Goal: Task Accomplishment & Management: Use online tool/utility

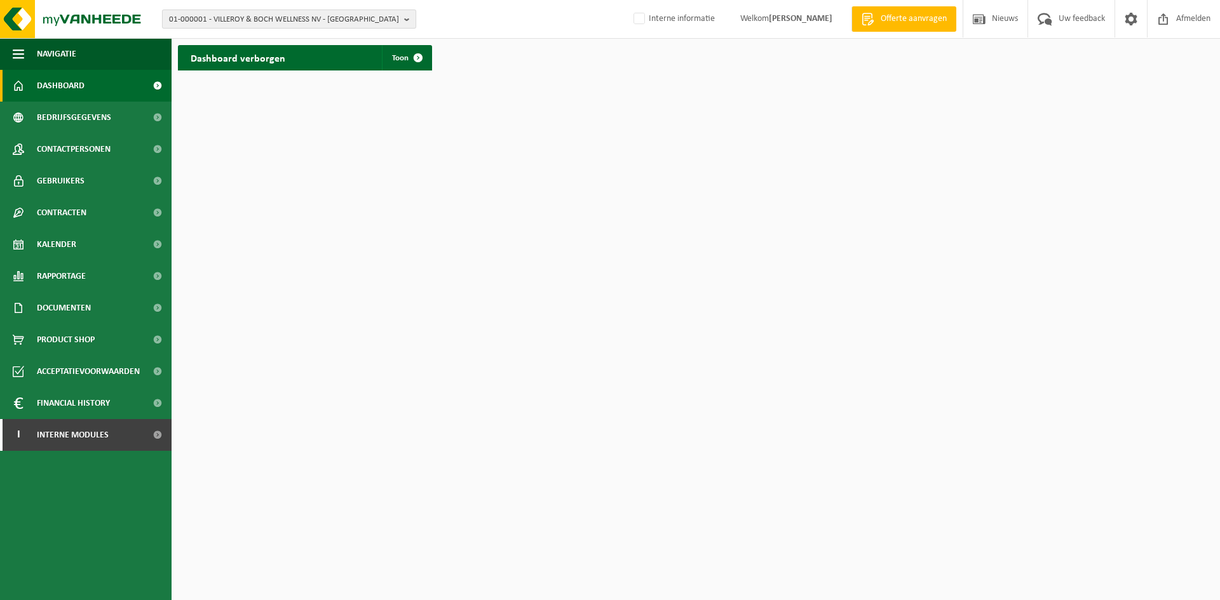
click at [384, 18] on span "01-000001 - VILLEROY & BOCH WELLNESS NV - ROESELARE" at bounding box center [284, 19] width 230 height 19
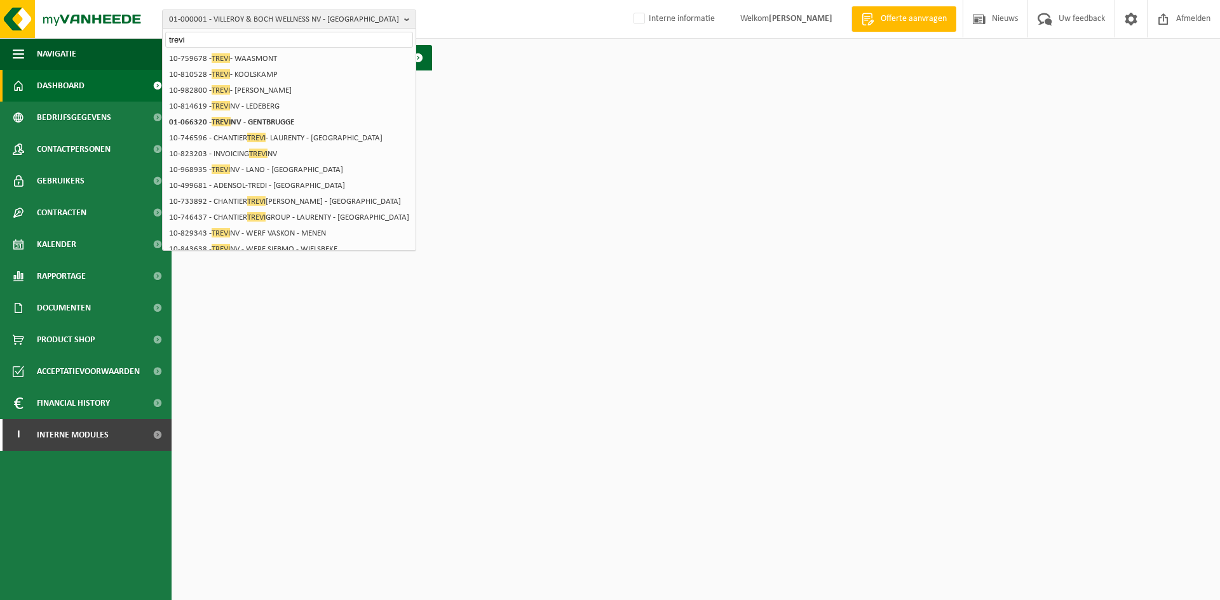
type input "trevi"
click at [273, 123] on strong "01-066320 - TREVI NV - GENTBRUGGE" at bounding box center [231, 122] width 125 height 10
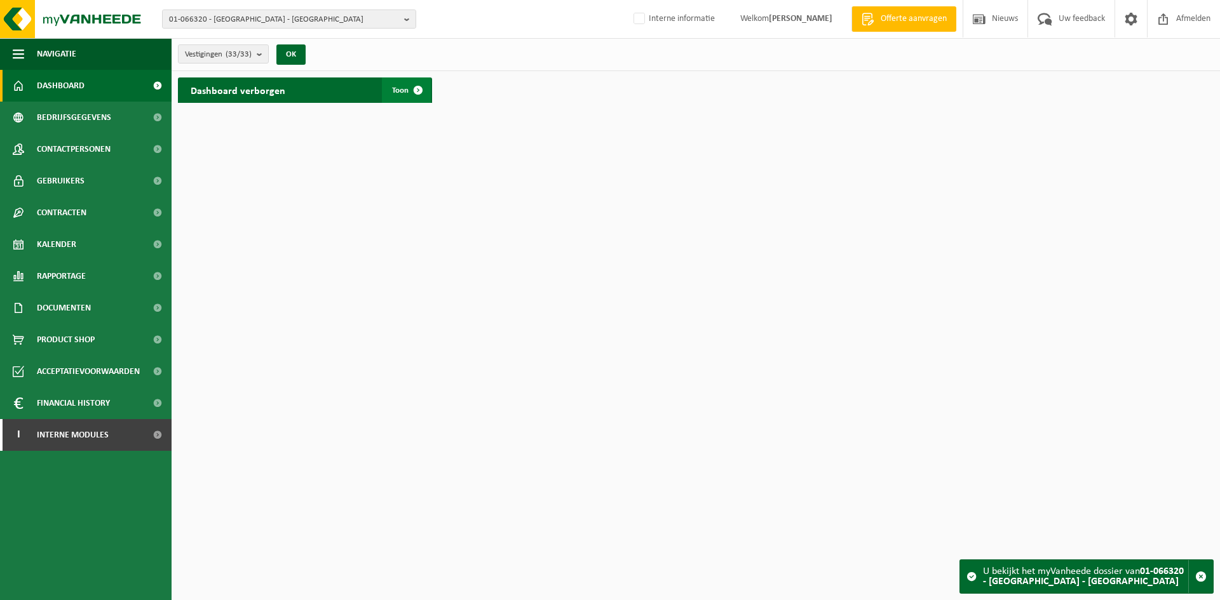
click at [420, 90] on span at bounding box center [417, 89] width 25 height 25
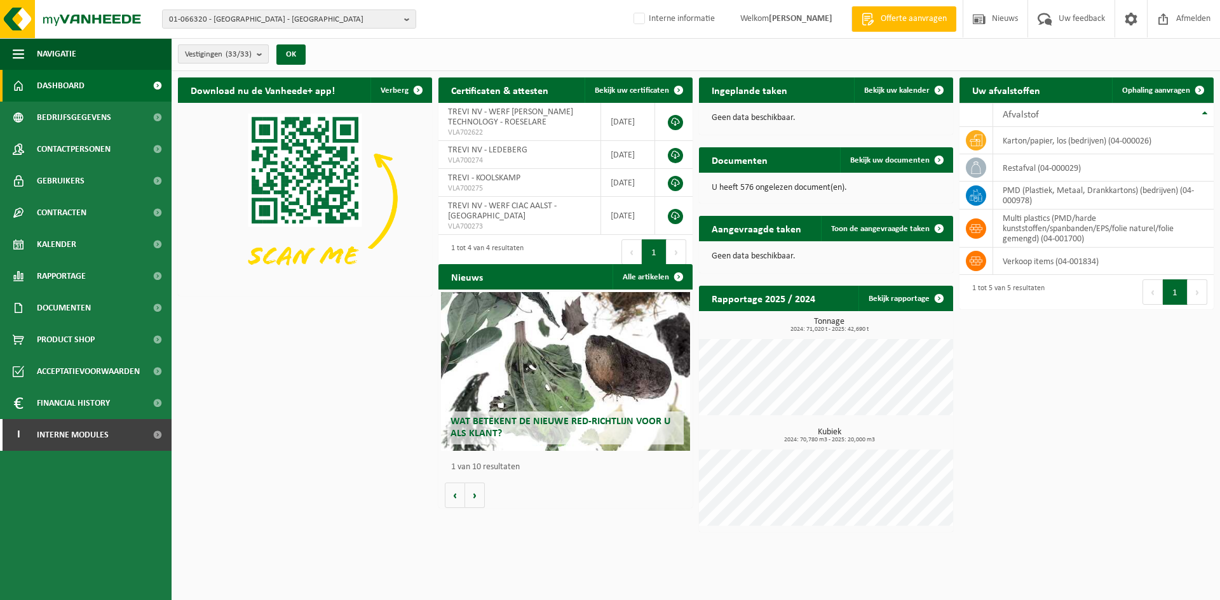
click at [259, 55] on b "submit" at bounding box center [262, 54] width 11 height 18
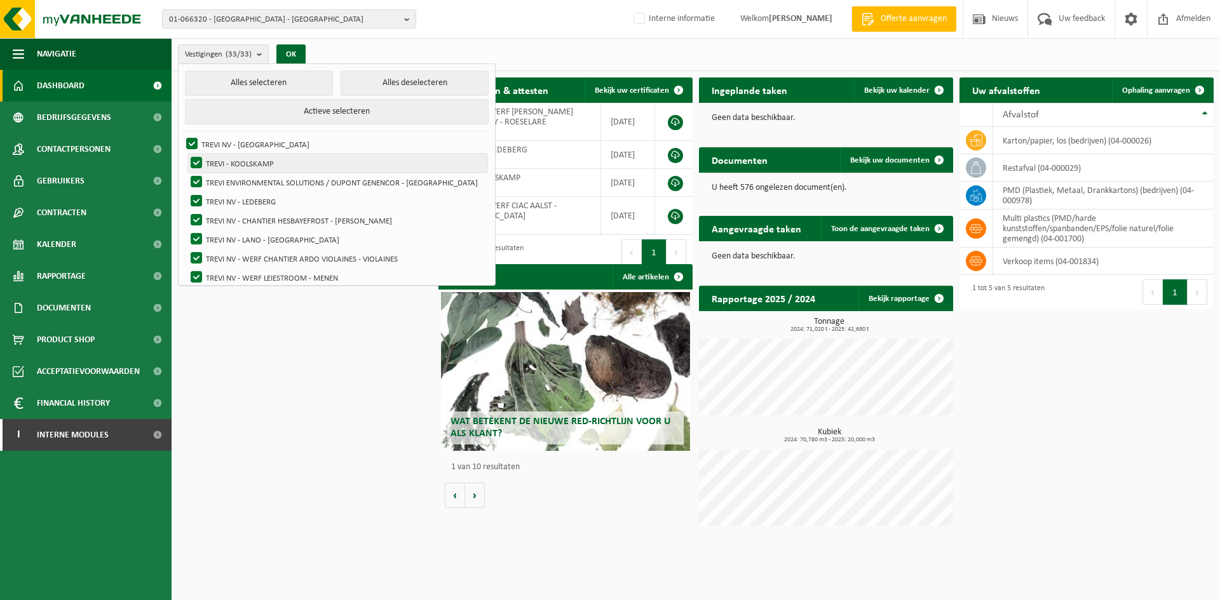
click at [259, 160] on label "TREVI - KOOLSKAMP" at bounding box center [337, 163] width 299 height 19
click at [186, 154] on input "TREVI - KOOLSKAMP" at bounding box center [185, 153] width 1 height 1
click at [259, 160] on label "TREVI - KOOLSKAMP" at bounding box center [337, 163] width 299 height 19
click at [186, 154] on input "TREVI - KOOLSKAMP" at bounding box center [185, 153] width 1 height 1
checkbox input "true"
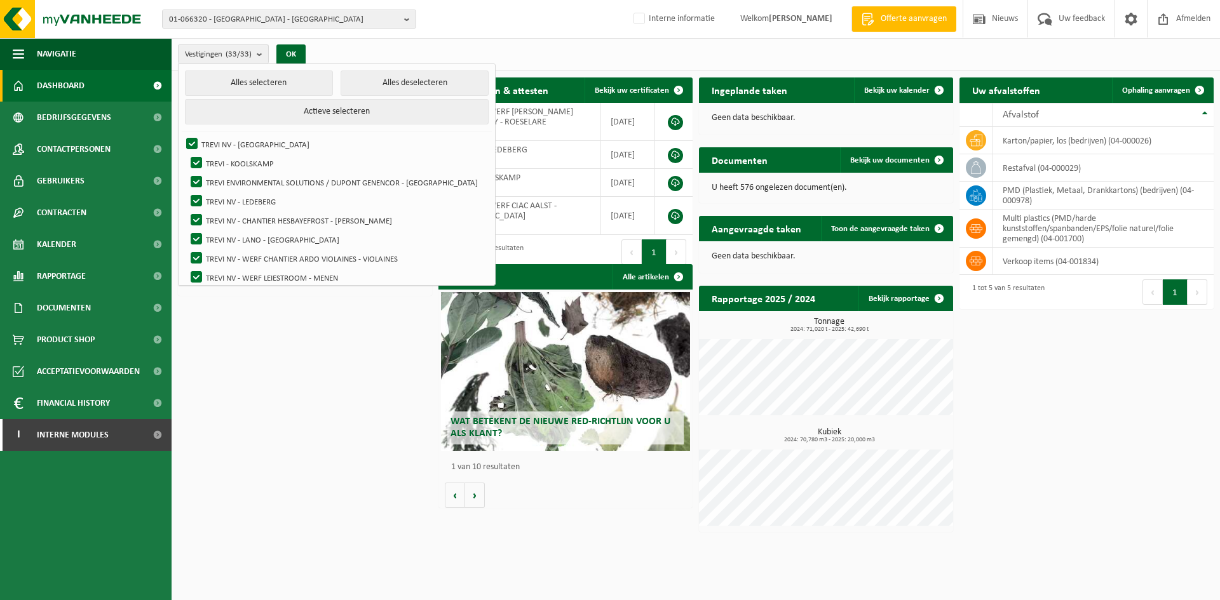
click at [1189, 298] on button "Volgende" at bounding box center [1197, 291] width 20 height 25
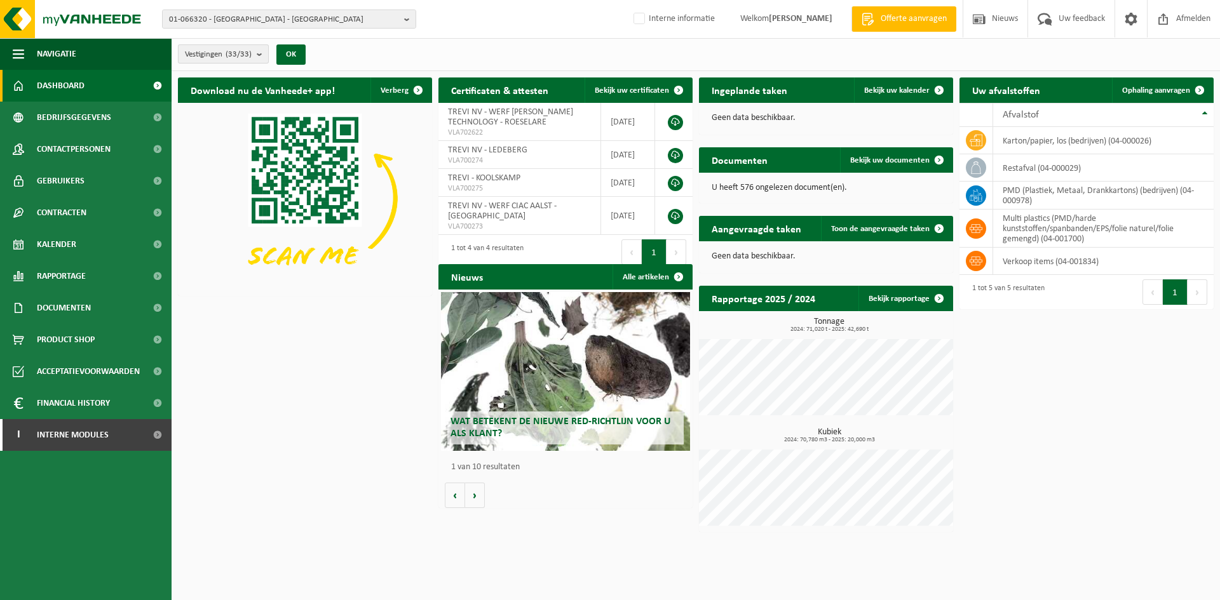
click at [259, 51] on b "submit" at bounding box center [262, 54] width 11 height 18
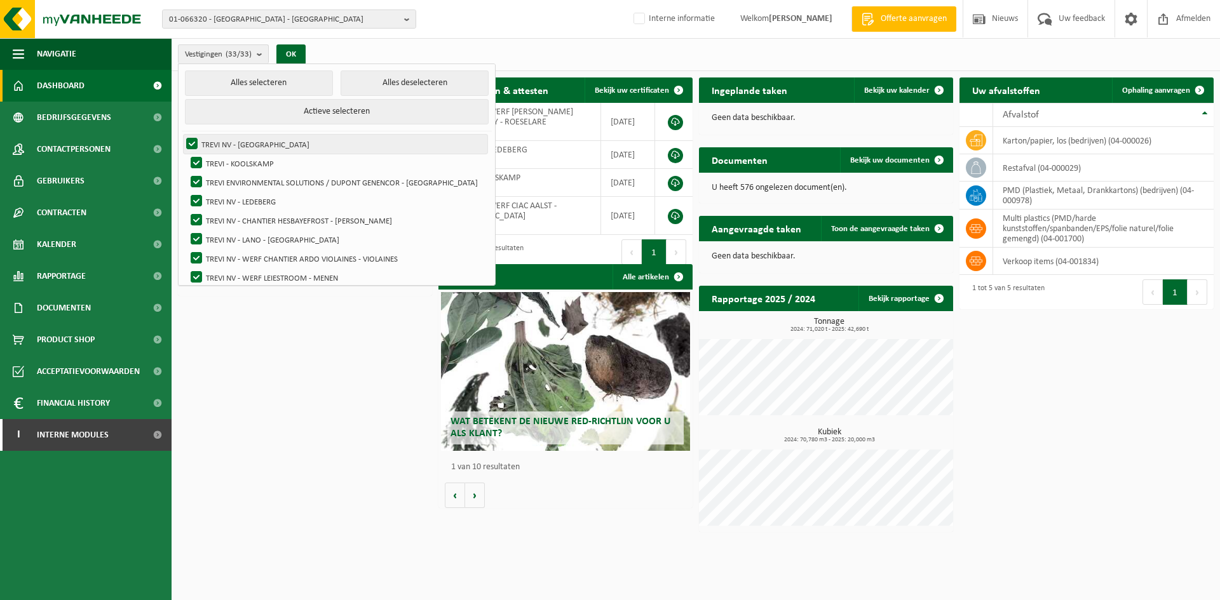
click at [194, 142] on label "TREVI NV - [GEOGRAPHIC_DATA]" at bounding box center [336, 144] width 304 height 19
click at [182, 135] on input "TREVI NV - [GEOGRAPHIC_DATA]" at bounding box center [181, 134] width 1 height 1
click at [193, 147] on label "TREVI NV - [GEOGRAPHIC_DATA]" at bounding box center [336, 144] width 304 height 19
click at [182, 135] on input "TREVI NV - [GEOGRAPHIC_DATA]" at bounding box center [181, 134] width 1 height 1
click at [193, 146] on label "TREVI NV - [GEOGRAPHIC_DATA]" at bounding box center [336, 144] width 304 height 19
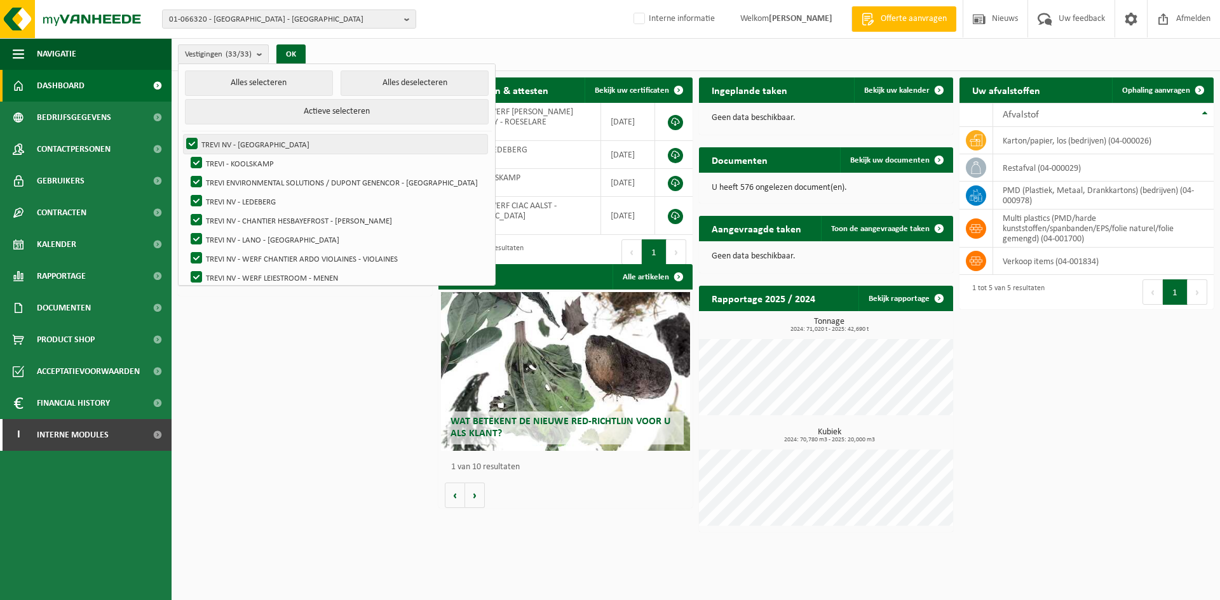
click at [182, 135] on input "TREVI NV - [GEOGRAPHIC_DATA]" at bounding box center [181, 134] width 1 height 1
checkbox input "false"
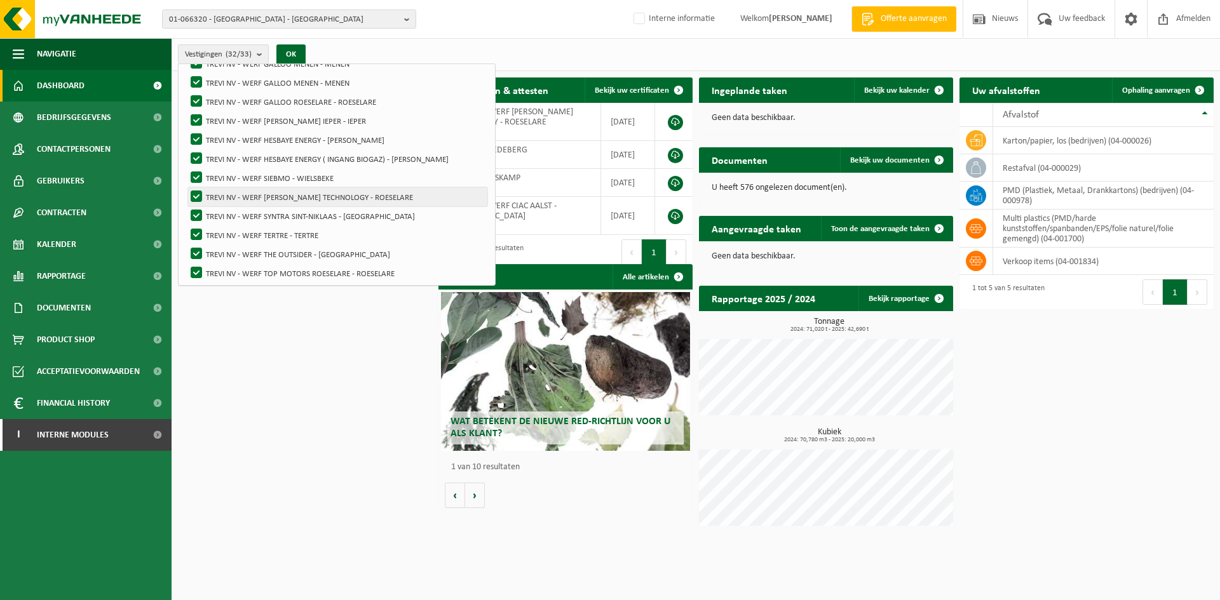
scroll to position [483, 0]
click at [196, 266] on label "TREVI NV - YARA TERTRE SA - TERTRE" at bounding box center [337, 271] width 299 height 19
click at [186, 262] on input "TREVI NV - YARA TERTRE SA - TERTRE" at bounding box center [185, 261] width 1 height 1
checkbox input "false"
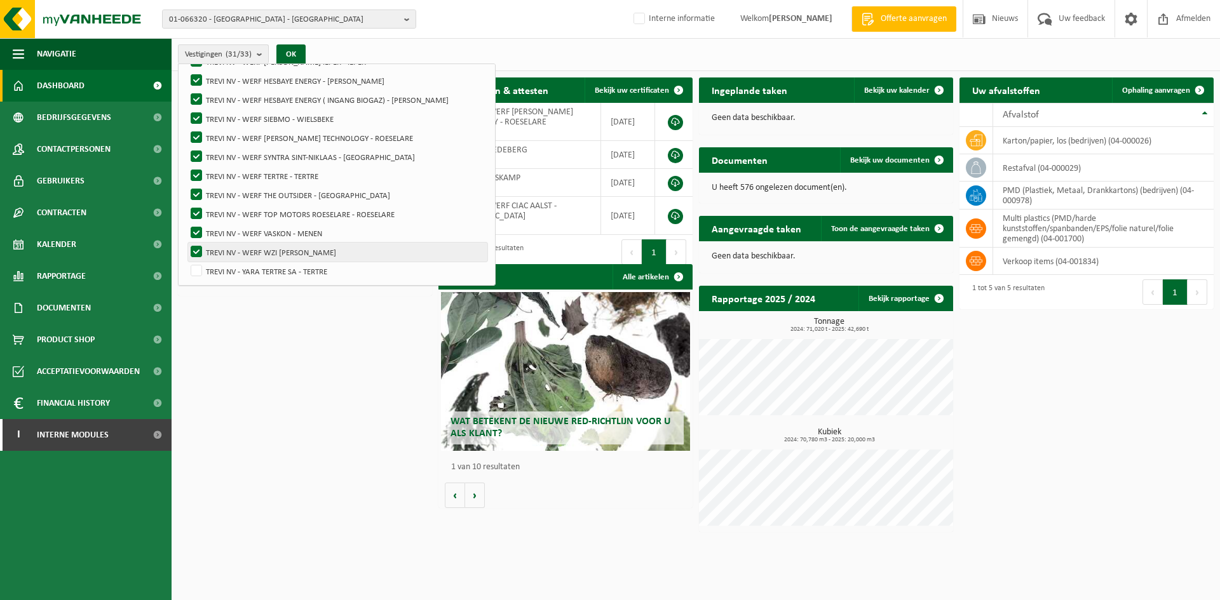
click at [196, 246] on label "TREVI NV - WERF WZI [PERSON_NAME]" at bounding box center [337, 252] width 299 height 19
click at [186, 243] on input "TREVI NV - WERF WZI [PERSON_NAME]" at bounding box center [185, 242] width 1 height 1
checkbox input "false"
click at [197, 234] on label "TREVI NV - WERF VASKON - MENEN" at bounding box center [337, 233] width 299 height 19
click at [186, 224] on input "TREVI NV - WERF VASKON - MENEN" at bounding box center [185, 223] width 1 height 1
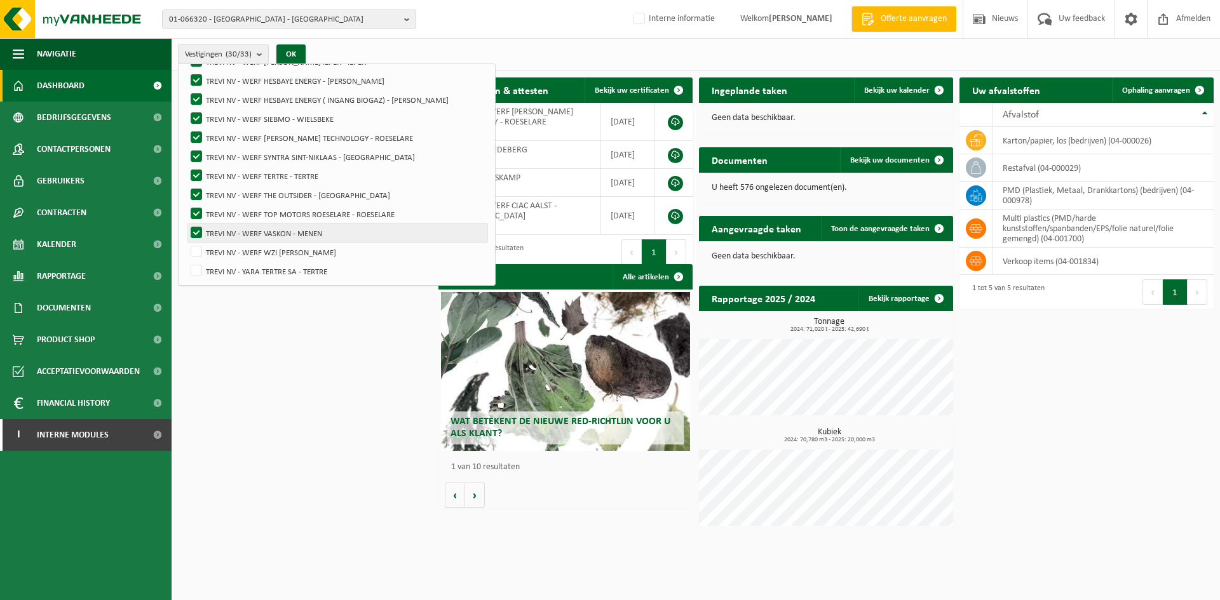
checkbox input "false"
click at [192, 215] on label "TREVI NV - WERF TOP MOTORS ROESELARE - ROESELARE" at bounding box center [337, 214] width 299 height 19
click at [186, 205] on input "TREVI NV - WERF TOP MOTORS ROESELARE - ROESELARE" at bounding box center [185, 204] width 1 height 1
checkbox input "false"
click at [196, 195] on label "TREVI NV - WERF THE OUTSIDER - [GEOGRAPHIC_DATA]" at bounding box center [337, 194] width 299 height 19
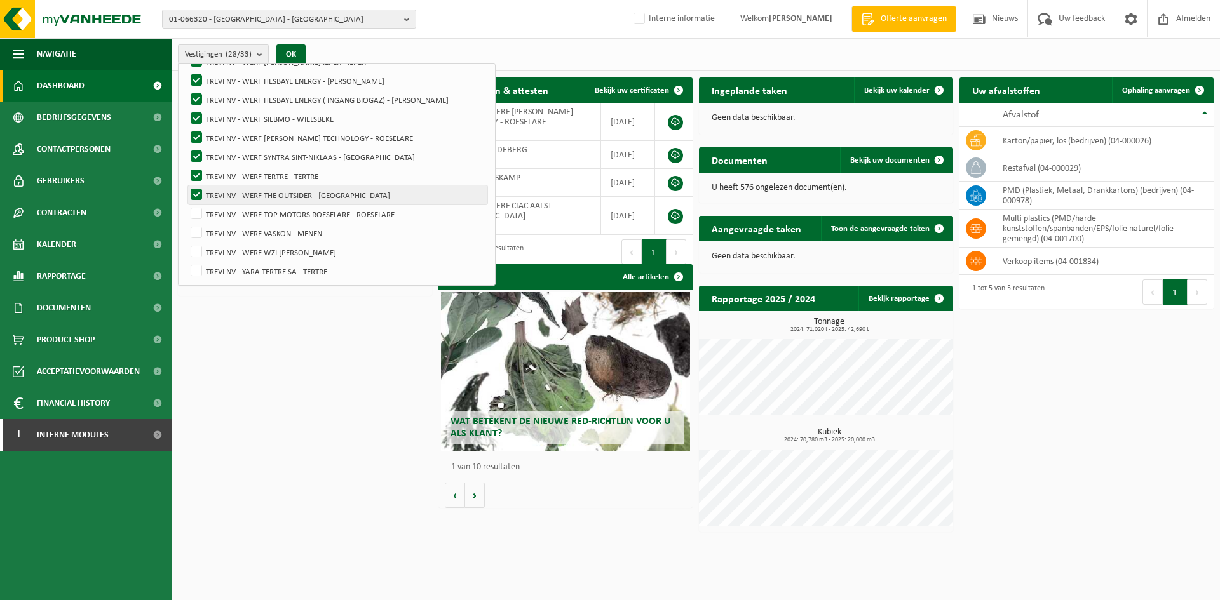
click at [186, 185] on input "TREVI NV - WERF THE OUTSIDER - [GEOGRAPHIC_DATA]" at bounding box center [185, 185] width 1 height 1
checkbox input "false"
click at [198, 171] on label "TREVI NV - WERF TERTRE - TERTRE" at bounding box center [337, 175] width 299 height 19
click at [186, 166] on input "TREVI NV - WERF TERTRE - TERTRE" at bounding box center [185, 166] width 1 height 1
checkbox input "false"
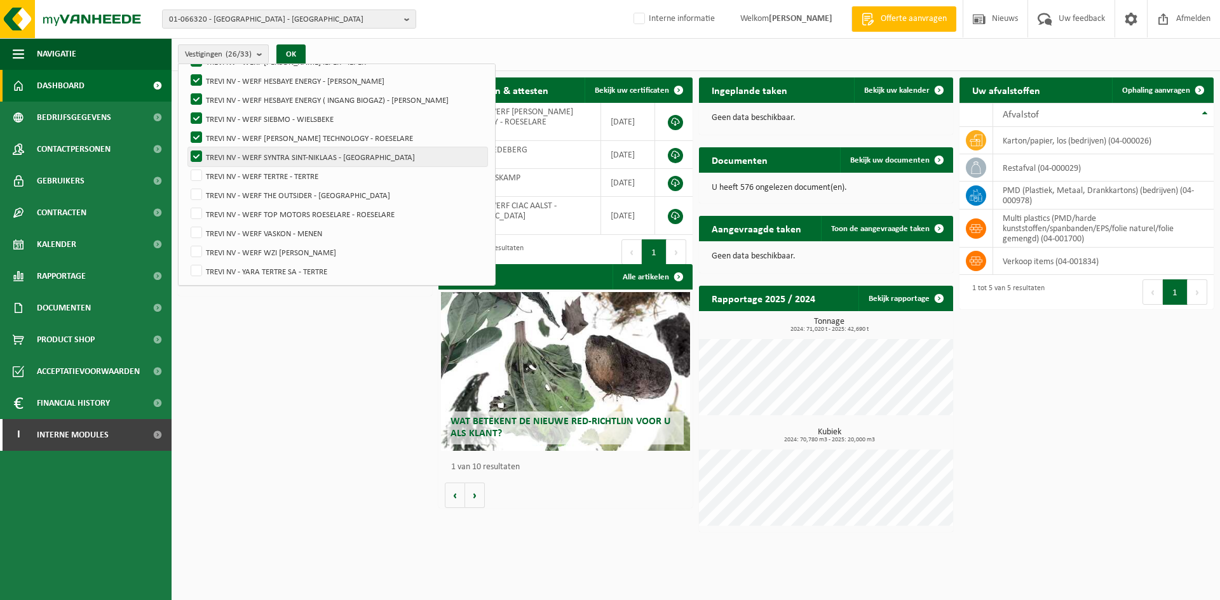
click at [196, 154] on label "TREVI NV - WERF SYNTRA SINT-NIKLAAS - [GEOGRAPHIC_DATA]" at bounding box center [337, 156] width 299 height 19
click at [186, 147] on input "TREVI NV - WERF SYNTRA SINT-NIKLAAS - [GEOGRAPHIC_DATA]" at bounding box center [185, 147] width 1 height 1
checkbox input "false"
click at [192, 137] on label "TREVI NV - WERF [PERSON_NAME] TECHNOLOGY - ROESELARE" at bounding box center [337, 137] width 299 height 19
click at [186, 128] on input "TREVI NV - WERF [PERSON_NAME] TECHNOLOGY - ROESELARE" at bounding box center [185, 128] width 1 height 1
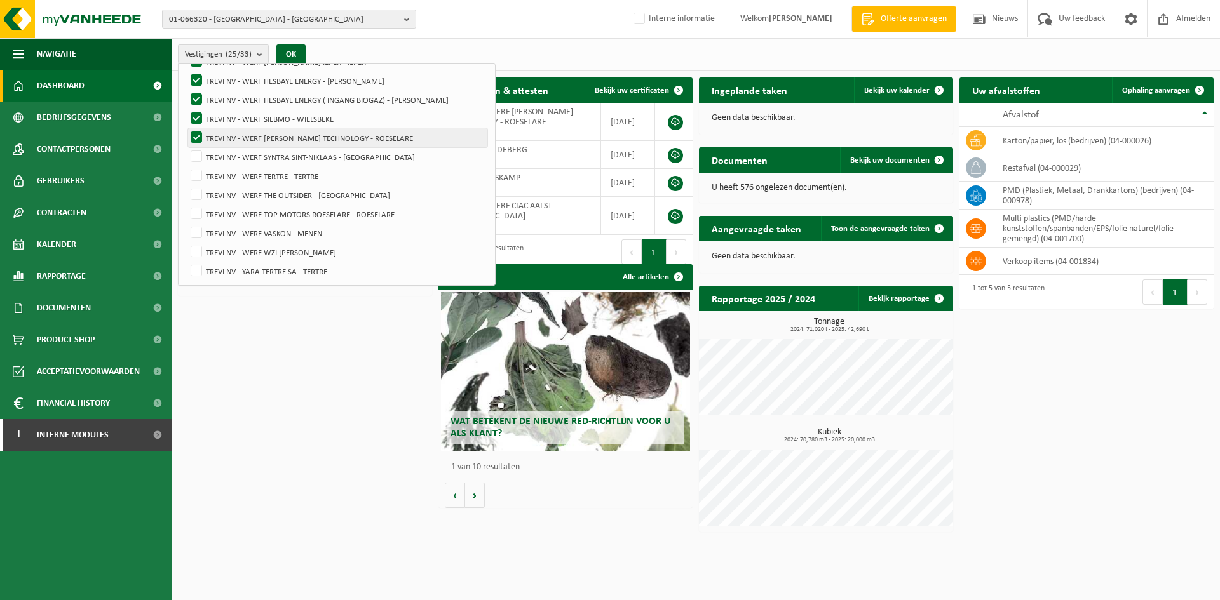
checkbox input "false"
click at [195, 119] on label "TREVI NV - WERF SIEBMO - WIELSBEKE" at bounding box center [337, 118] width 299 height 19
click at [186, 109] on input "TREVI NV - WERF SIEBMO - WIELSBEKE" at bounding box center [185, 109] width 1 height 1
checkbox input "false"
drag, startPoint x: 194, startPoint y: 98, endPoint x: 194, endPoint y: 84, distance: 14.0
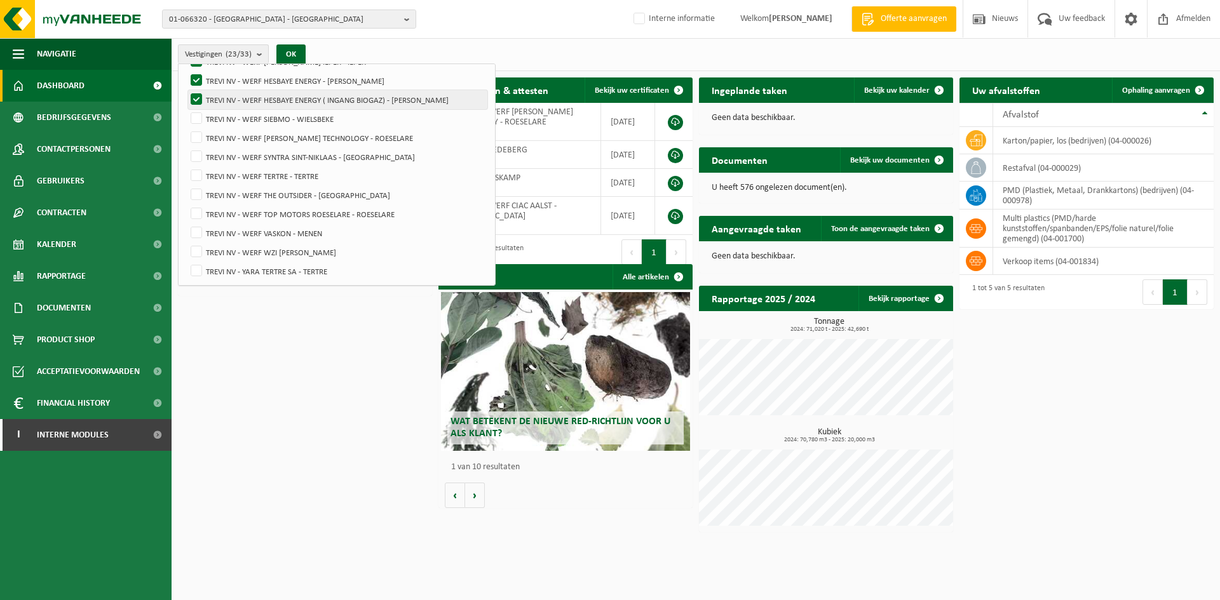
click at [194, 97] on label "TREVI NV - WERF HESBAYE ENERGY ( INGANG BIOGAZ) - [PERSON_NAME]" at bounding box center [337, 99] width 299 height 19
click at [186, 90] on input "TREVI NV - WERF HESBAYE ENERGY ( INGANG BIOGAZ) - [PERSON_NAME]" at bounding box center [185, 90] width 1 height 1
checkbox input "false"
click at [196, 80] on label "TREVI NV - WERF HESBAYE ENERGY - [PERSON_NAME]" at bounding box center [337, 80] width 299 height 19
click at [186, 71] on input "TREVI NV - WERF HESBAYE ENERGY - [PERSON_NAME]" at bounding box center [185, 71] width 1 height 1
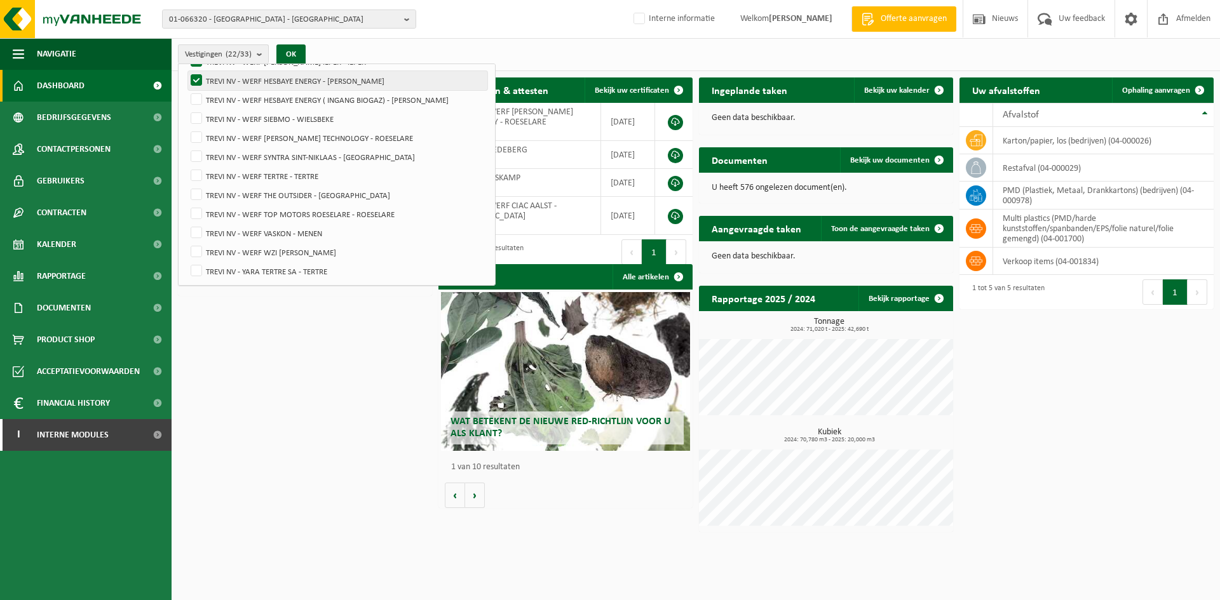
checkbox input "false"
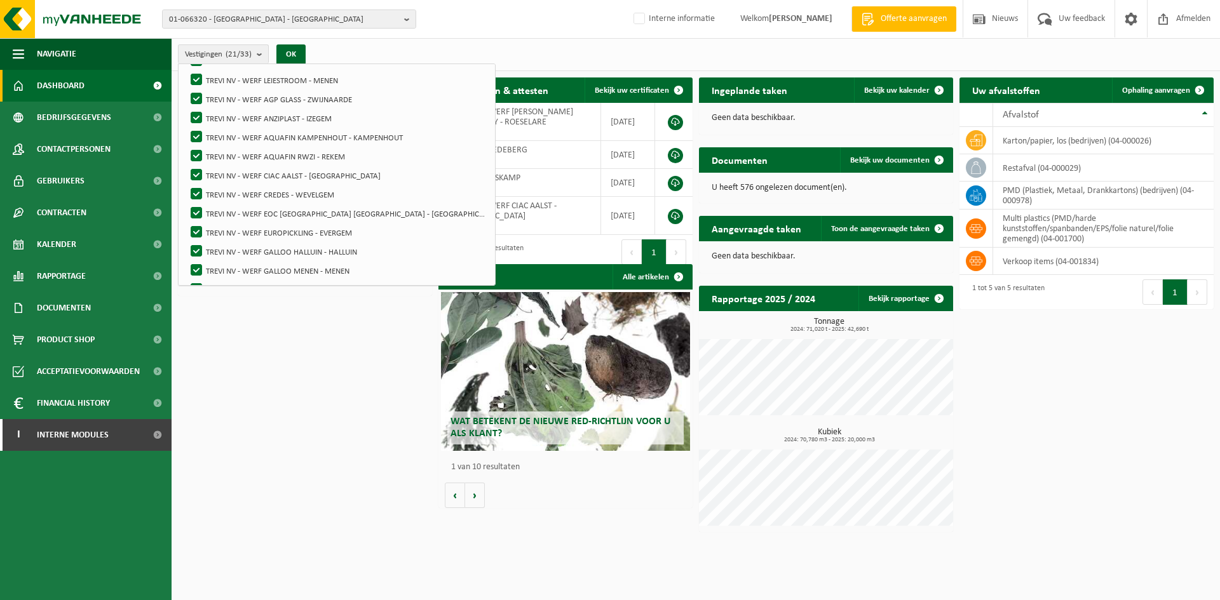
scroll to position [356, 0]
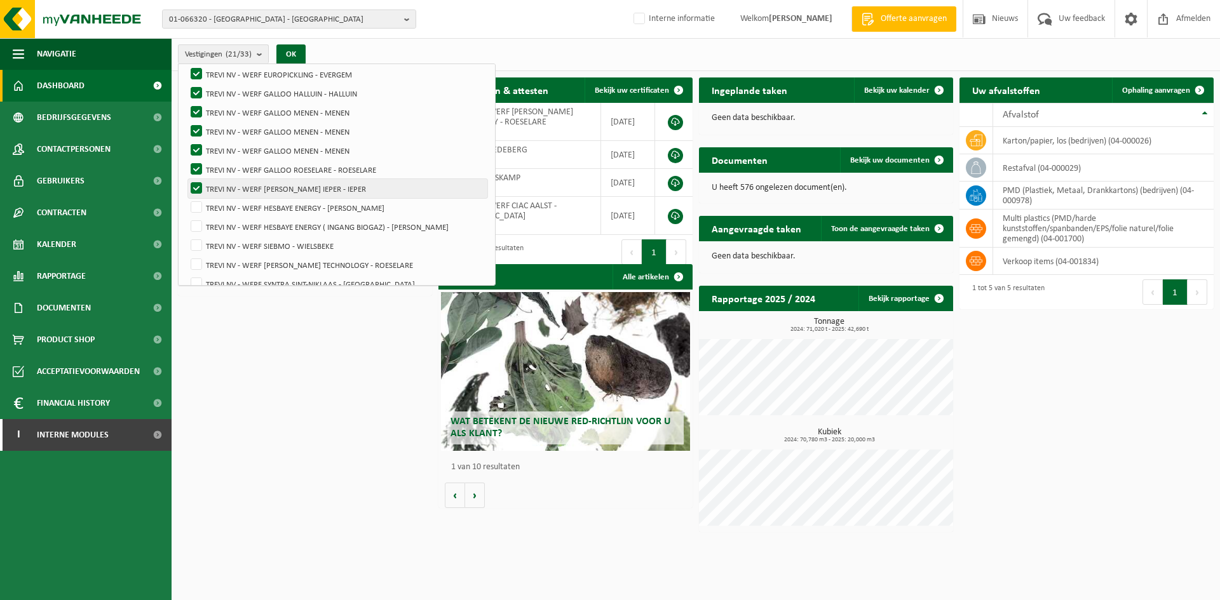
click at [196, 185] on label "TREVI NV - WERF [PERSON_NAME] IEPER - IEPER" at bounding box center [337, 188] width 299 height 19
click at [186, 179] on input "TREVI NV - WERF [PERSON_NAME] IEPER - IEPER" at bounding box center [185, 178] width 1 height 1
checkbox input "false"
click at [200, 165] on label "TREVI NV - WERF GALLOO ROESELARE - ROESELARE" at bounding box center [337, 169] width 299 height 19
click at [186, 160] on input "TREVI NV - WERF GALLOO ROESELARE - ROESELARE" at bounding box center [185, 159] width 1 height 1
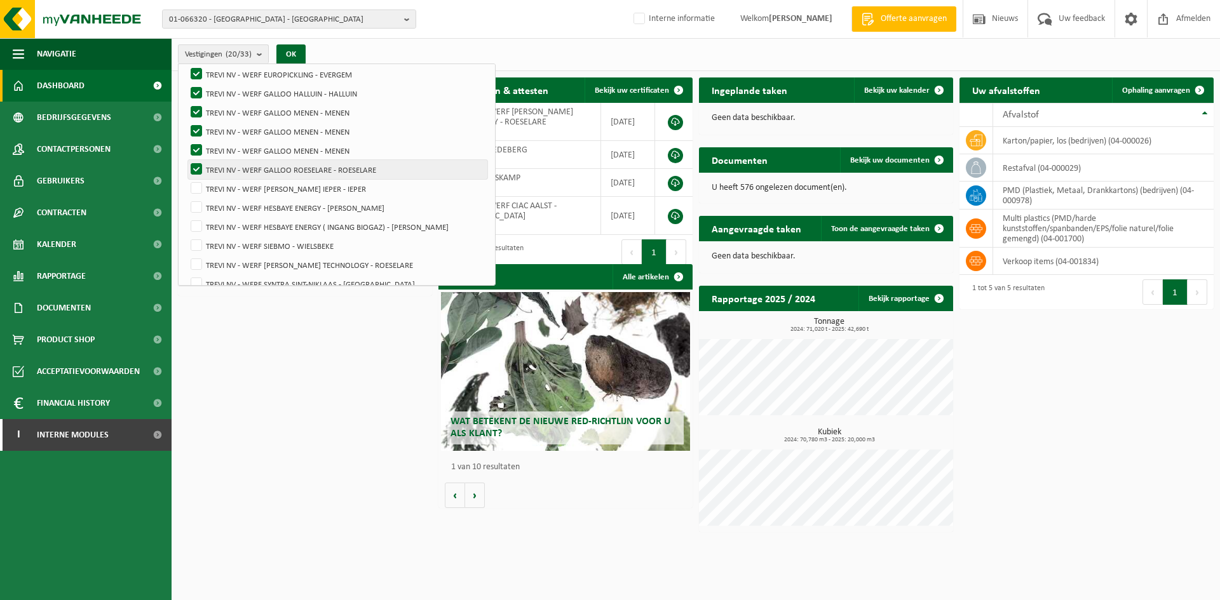
checkbox input "false"
click at [202, 148] on label "TREVI NV - WERF GALLOO MENEN - MENEN" at bounding box center [337, 150] width 299 height 19
click at [186, 141] on input "TREVI NV - WERF GALLOO MENEN - MENEN" at bounding box center [185, 140] width 1 height 1
checkbox input "false"
click at [196, 131] on label "TREVI NV - WERF GALLOO MENEN - MENEN" at bounding box center [337, 131] width 299 height 19
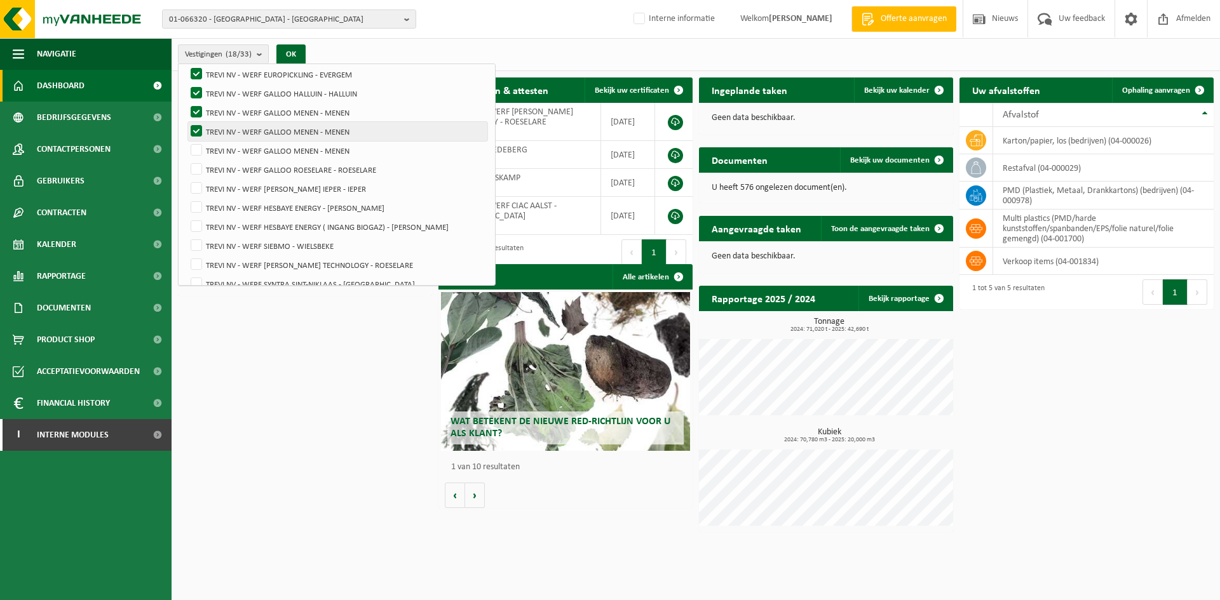
click at [186, 122] on input "TREVI NV - WERF GALLOO MENEN - MENEN" at bounding box center [185, 121] width 1 height 1
checkbox input "false"
click at [194, 111] on label "TREVI NV - WERF GALLOO MENEN - MENEN" at bounding box center [337, 112] width 299 height 19
click at [186, 103] on input "TREVI NV - WERF GALLOO MENEN - MENEN" at bounding box center [185, 102] width 1 height 1
checkbox input "false"
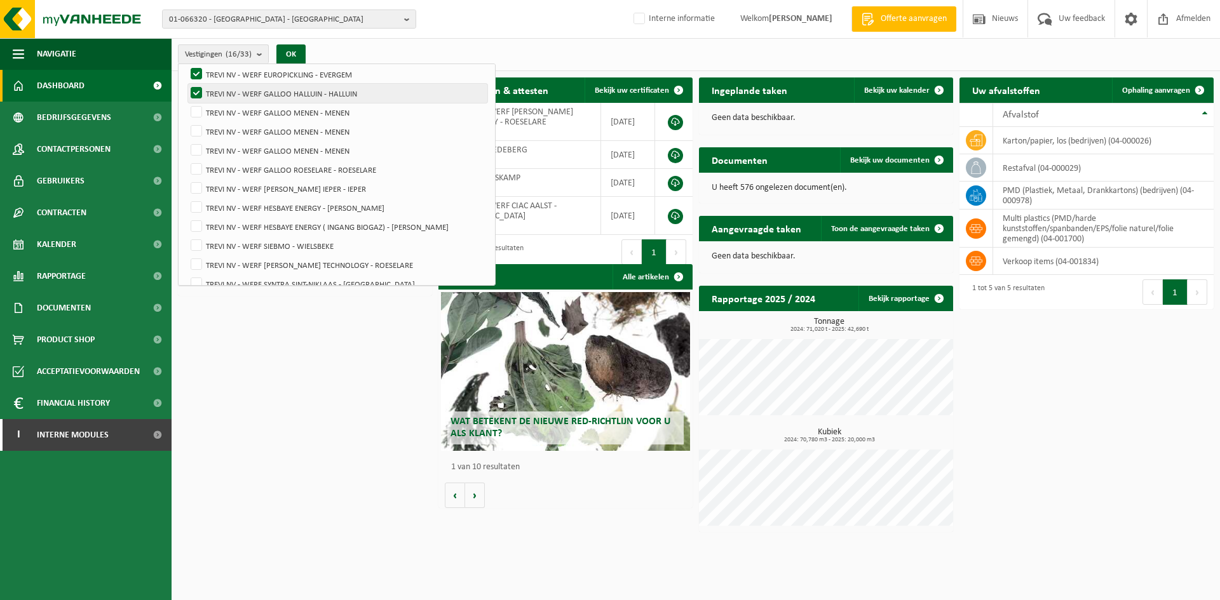
click at [196, 95] on label "TREVI NV - WERF GALLOO HALLUIN - HALLUIN" at bounding box center [337, 93] width 299 height 19
click at [186, 84] on input "TREVI NV - WERF GALLOO HALLUIN - HALLUIN" at bounding box center [185, 83] width 1 height 1
checkbox input "false"
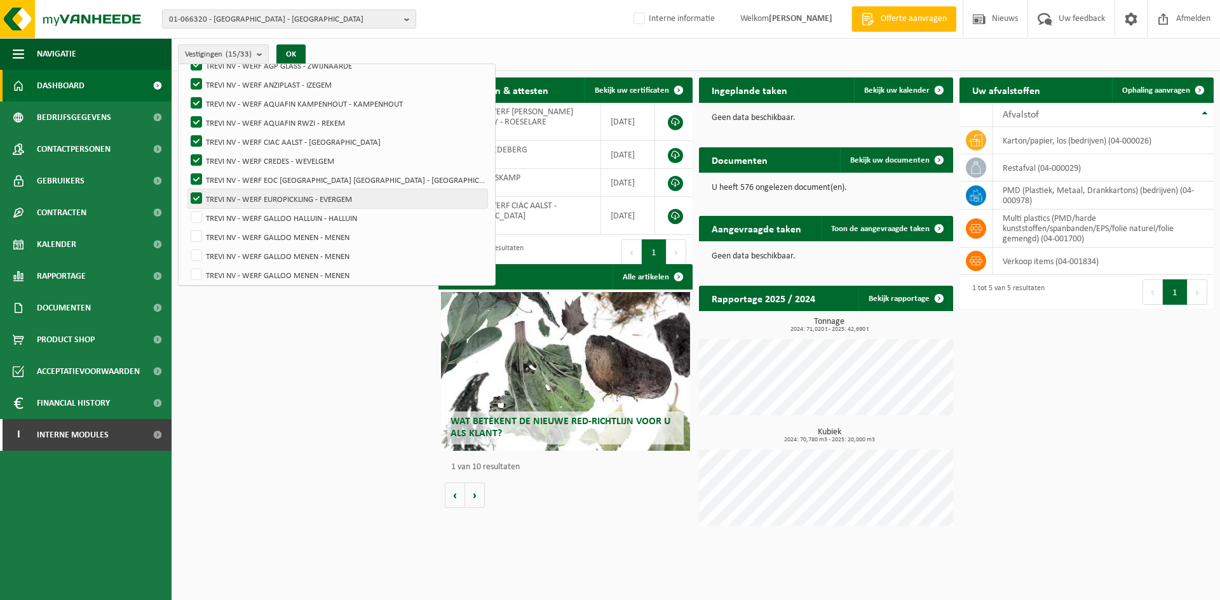
scroll to position [229, 0]
click at [198, 200] on label "TREVI NV - WERF EUROPICKLING - EVERGEM" at bounding box center [337, 201] width 299 height 19
click at [186, 192] on input "TREVI NV - WERF EUROPICKLING - EVERGEM" at bounding box center [185, 191] width 1 height 1
checkbox input "false"
click at [198, 177] on label "TREVI NV - WERF EOC [GEOGRAPHIC_DATA] [GEOGRAPHIC_DATA] - [GEOGRAPHIC_DATA]" at bounding box center [337, 182] width 299 height 19
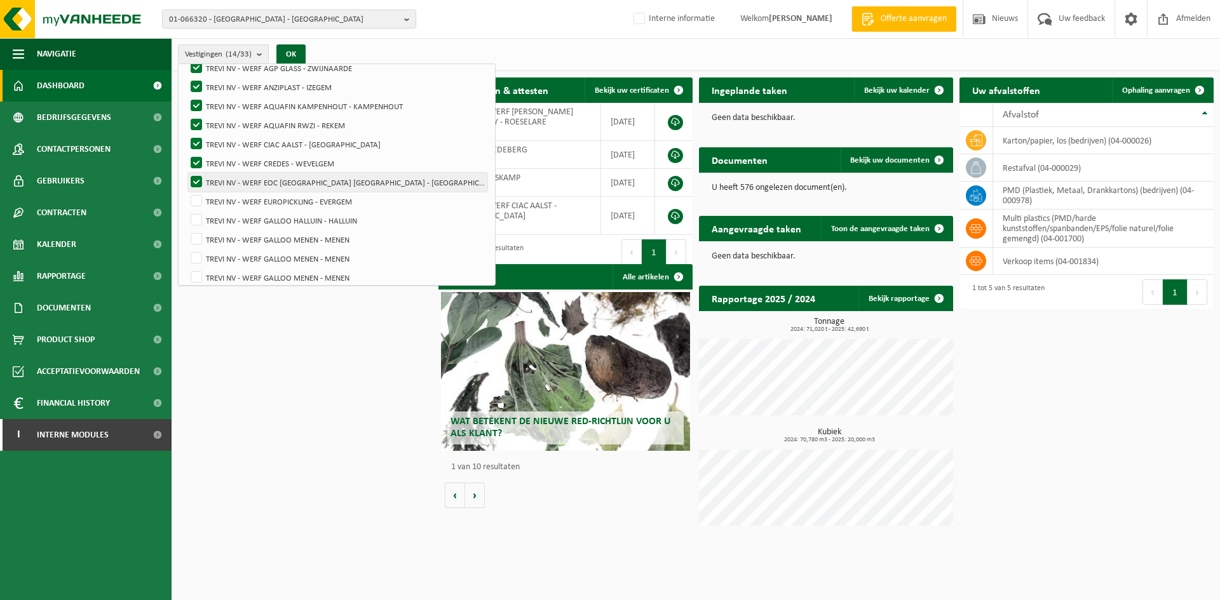
click at [186, 173] on input "TREVI NV - WERF EOC [GEOGRAPHIC_DATA] [GEOGRAPHIC_DATA] - [GEOGRAPHIC_DATA]" at bounding box center [185, 172] width 1 height 1
checkbox input "false"
click at [197, 160] on label "TREVI NV - WERF CREDES - WEVELGEM" at bounding box center [337, 163] width 299 height 19
click at [186, 154] on input "TREVI NV - WERF CREDES - WEVELGEM" at bounding box center [185, 153] width 1 height 1
checkbox input "false"
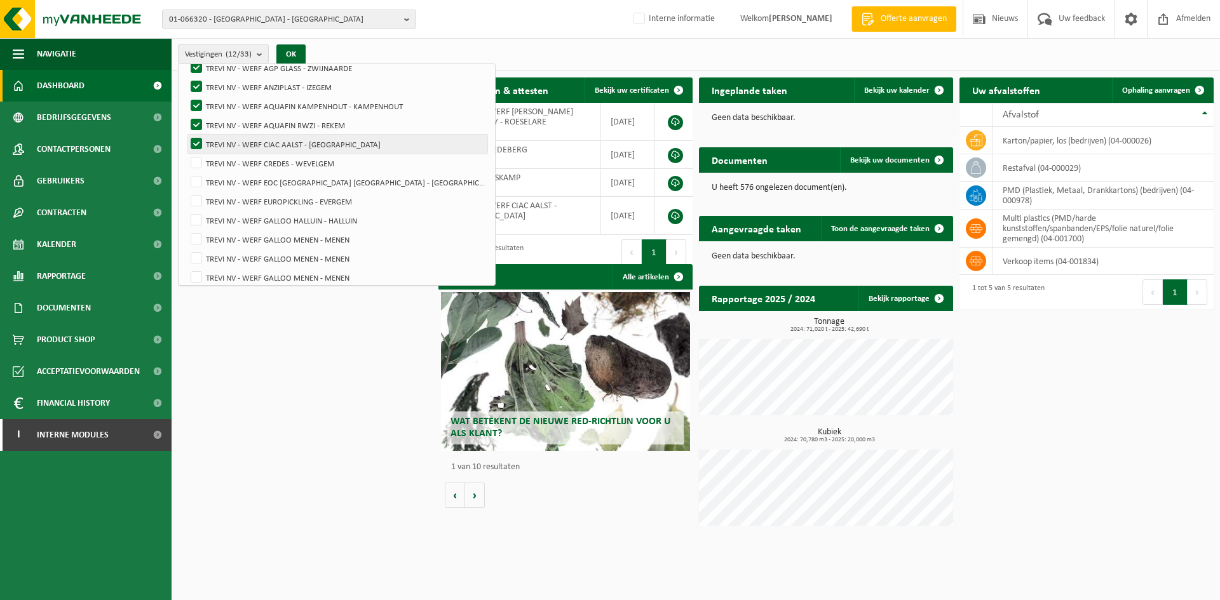
click at [195, 138] on label "TREVI NV - WERF CIAC AALST - [GEOGRAPHIC_DATA]" at bounding box center [337, 144] width 299 height 19
click at [186, 135] on input "TREVI NV - WERF CIAC AALST - [GEOGRAPHIC_DATA]" at bounding box center [185, 134] width 1 height 1
checkbox input "false"
click at [195, 113] on label "TREVI NV - WERF AQUAFIN KAMPENHOUT - KAMPENHOUT" at bounding box center [337, 106] width 299 height 19
click at [186, 97] on input "TREVI NV - WERF AQUAFIN KAMPENHOUT - KAMPENHOUT" at bounding box center [185, 96] width 1 height 1
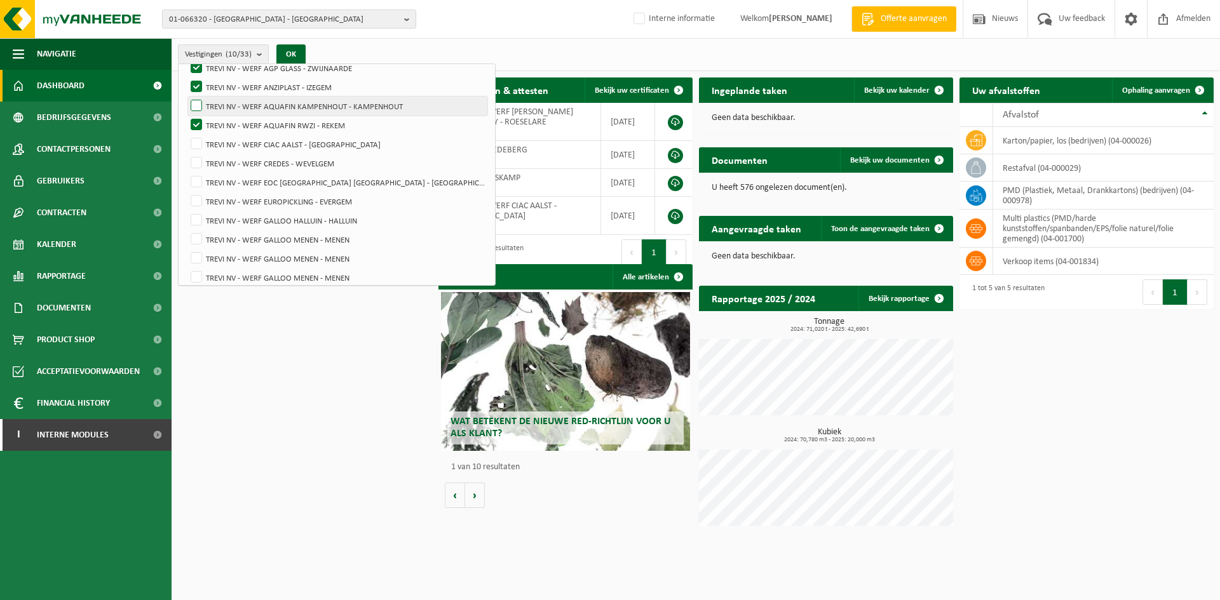
click at [194, 101] on label "TREVI NV - WERF AQUAFIN KAMPENHOUT - KAMPENHOUT" at bounding box center [337, 106] width 299 height 19
click at [186, 97] on input "TREVI NV - WERF AQUAFIN KAMPENHOUT - KAMPENHOUT" at bounding box center [185, 96] width 1 height 1
checkbox input "true"
click at [195, 121] on label "TREVI NV - WERF AQUAFIN RWZI - REKEM" at bounding box center [337, 125] width 299 height 19
click at [186, 116] on input "TREVI NV - WERF AQUAFIN RWZI - REKEM" at bounding box center [185, 115] width 1 height 1
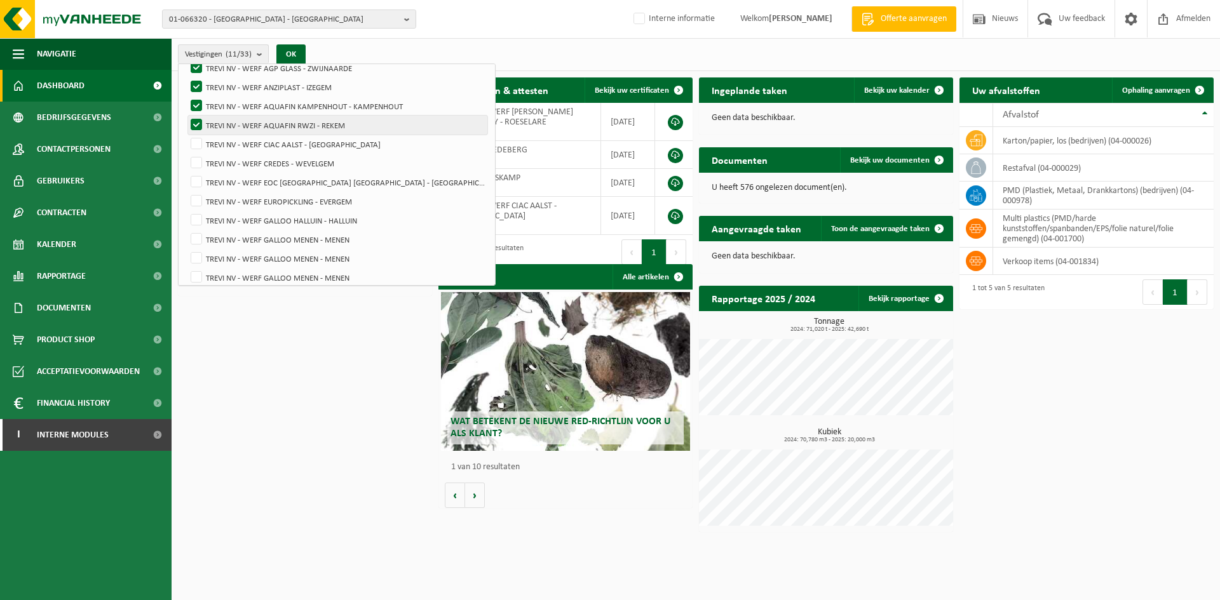
checkbox input "false"
click at [197, 107] on label "TREVI NV - WERF AQUAFIN KAMPENHOUT - KAMPENHOUT" at bounding box center [337, 106] width 299 height 19
click at [186, 97] on input "TREVI NV - WERF AQUAFIN KAMPENHOUT - KAMPENHOUT" at bounding box center [185, 96] width 1 height 1
checkbox input "false"
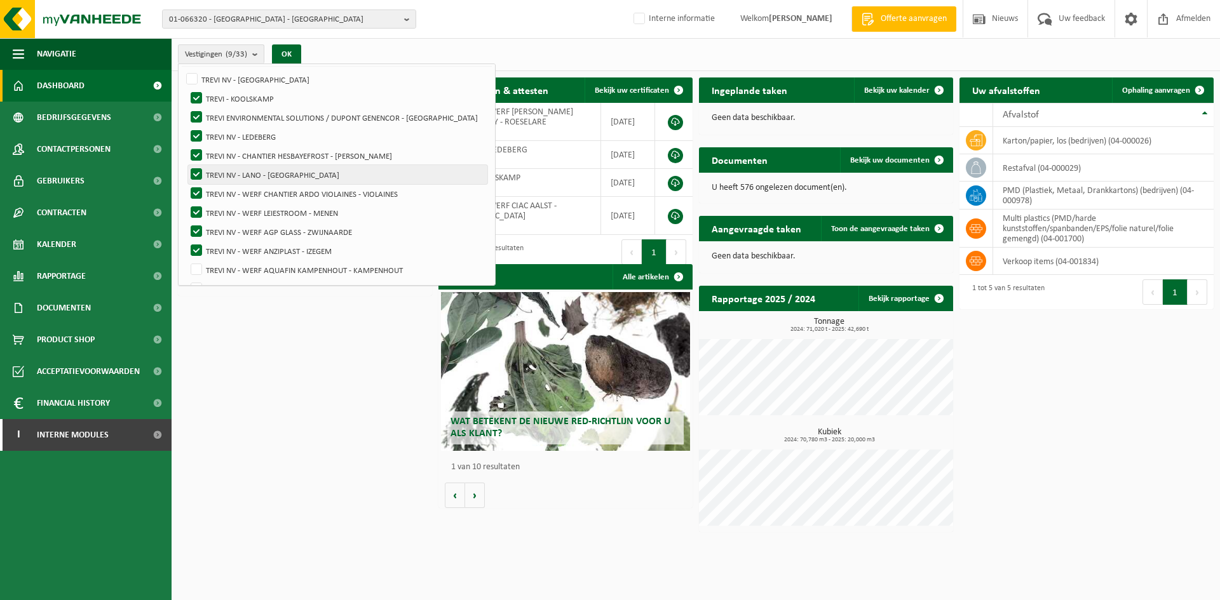
scroll to position [38, 0]
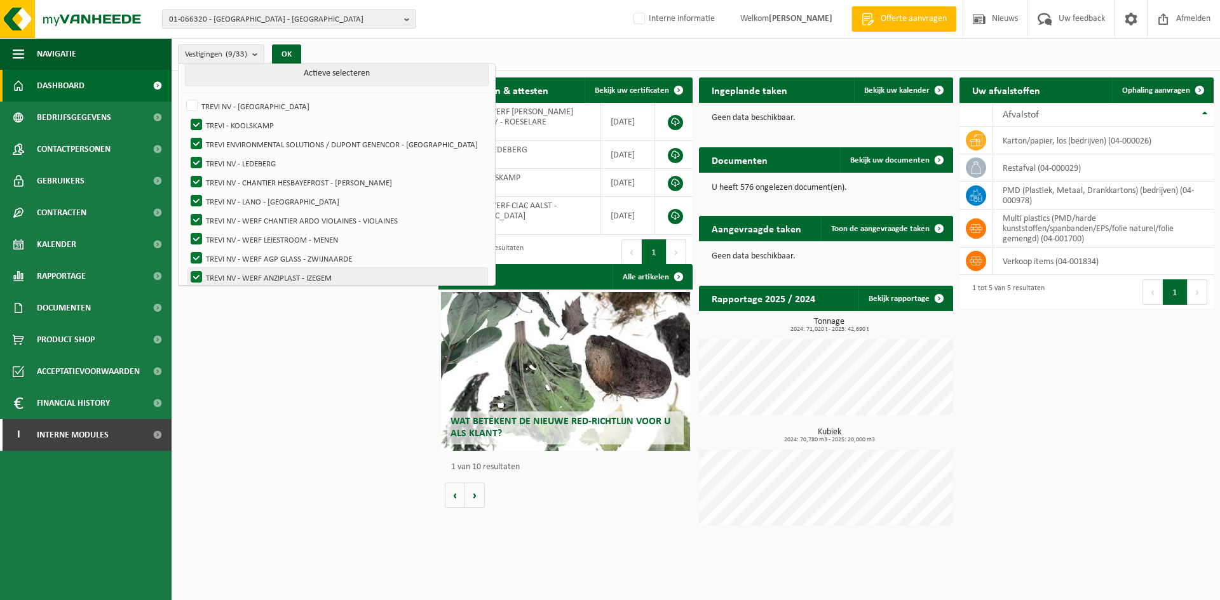
click at [195, 272] on label "TREVI NV - WERF ANZIPLAST - IZEGEM" at bounding box center [337, 277] width 299 height 19
click at [186, 268] on input "TREVI NV - WERF ANZIPLAST - IZEGEM" at bounding box center [185, 267] width 1 height 1
checkbox input "false"
click at [201, 243] on label "TREVI NV - WERF LEIESTROOM - MENEN" at bounding box center [337, 239] width 299 height 19
click at [186, 230] on input "TREVI NV - WERF LEIESTROOM - MENEN" at bounding box center [185, 229] width 1 height 1
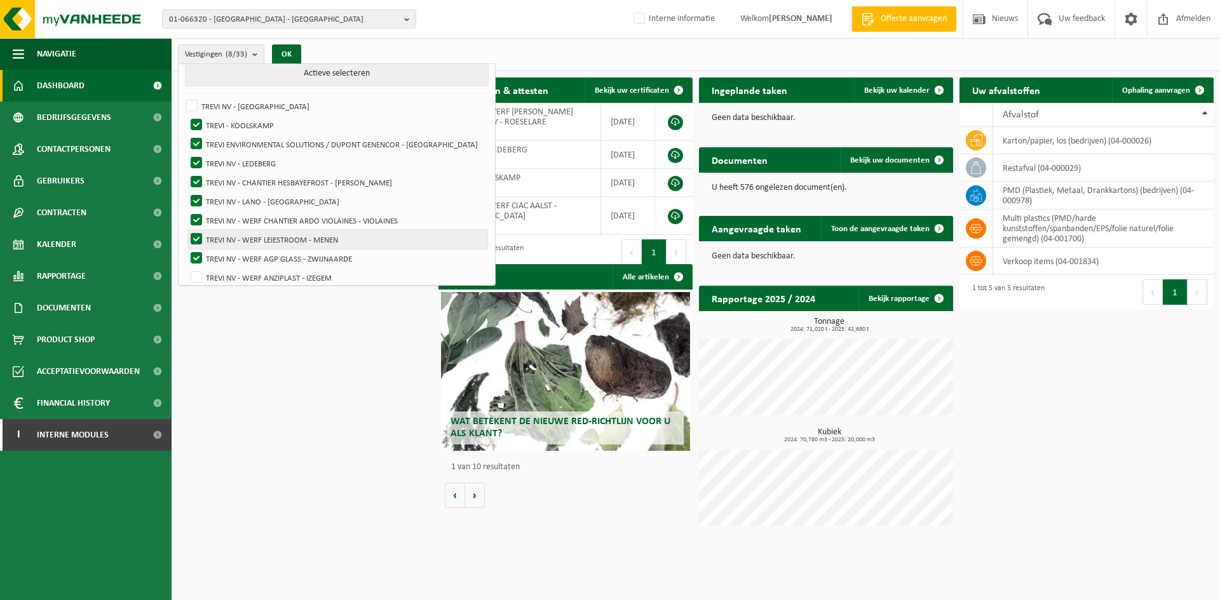
checkbox input "false"
click at [198, 256] on label "TREVI NV - WERF AGP GLASS - ZWIJNAARDE" at bounding box center [337, 258] width 299 height 19
click at [186, 249] on input "TREVI NV - WERF AGP GLASS - ZWIJNAARDE" at bounding box center [185, 248] width 1 height 1
checkbox input "false"
click at [198, 215] on label "TREVI NV - WERF CHANTIER ARDO VIOLAINES - VIOLAINES" at bounding box center [337, 220] width 299 height 19
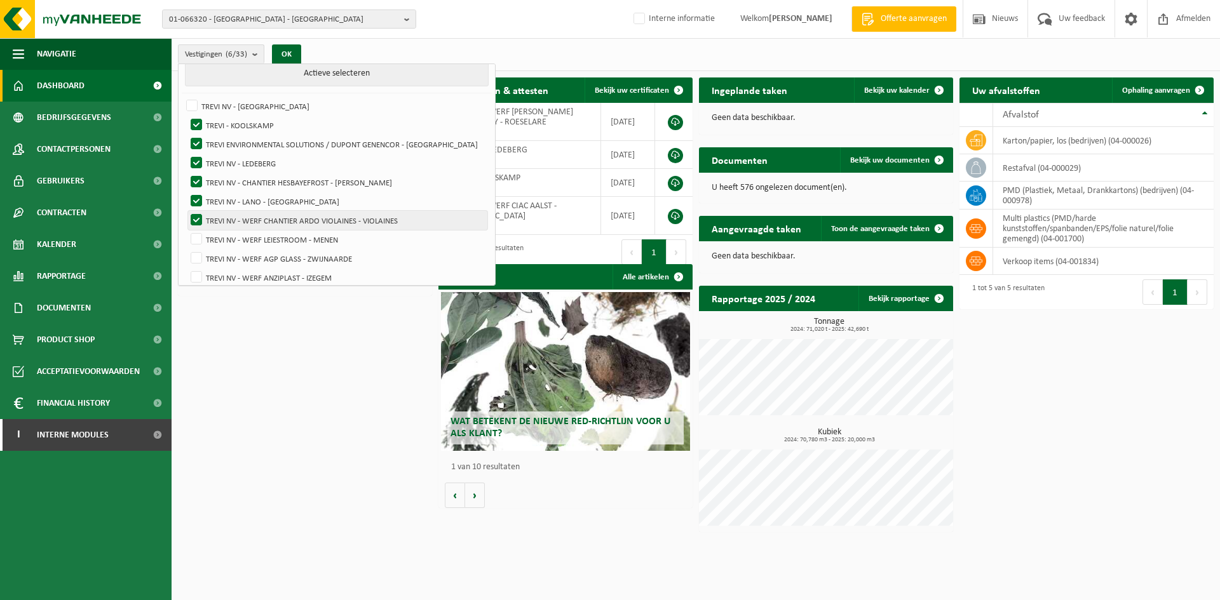
click at [186, 211] on input "TREVI NV - WERF CHANTIER ARDO VIOLAINES - VIOLAINES" at bounding box center [185, 210] width 1 height 1
checkbox input "false"
click at [197, 198] on label "TREVI NV - LANO - [GEOGRAPHIC_DATA]" at bounding box center [337, 201] width 299 height 19
click at [186, 192] on input "TREVI NV - LANO - [GEOGRAPHIC_DATA]" at bounding box center [185, 191] width 1 height 1
checkbox input "false"
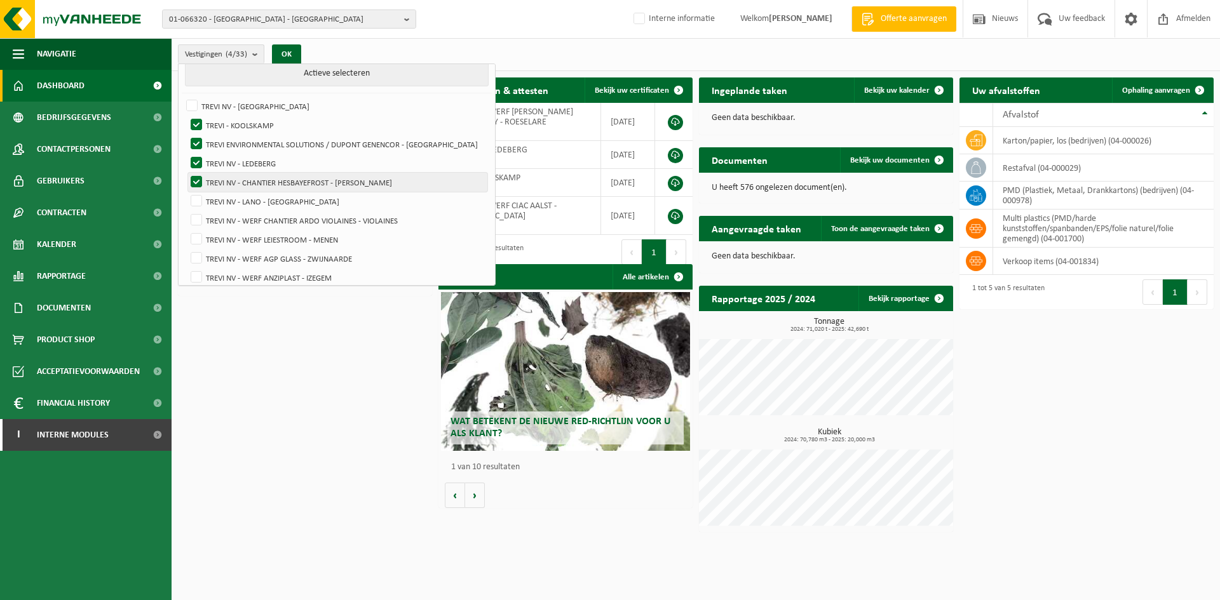
click at [199, 173] on label "TREVI NV - CHANTIER HESBAYEFROST - [PERSON_NAME]" at bounding box center [337, 182] width 299 height 19
click at [186, 172] on input "TREVI NV - CHANTIER HESBAYEFROST - [PERSON_NAME]" at bounding box center [185, 172] width 1 height 1
checkbox input "false"
click at [198, 160] on label "TREVI NV - LEDEBERG" at bounding box center [337, 163] width 299 height 19
click at [186, 154] on input "TREVI NV - LEDEBERG" at bounding box center [185, 153] width 1 height 1
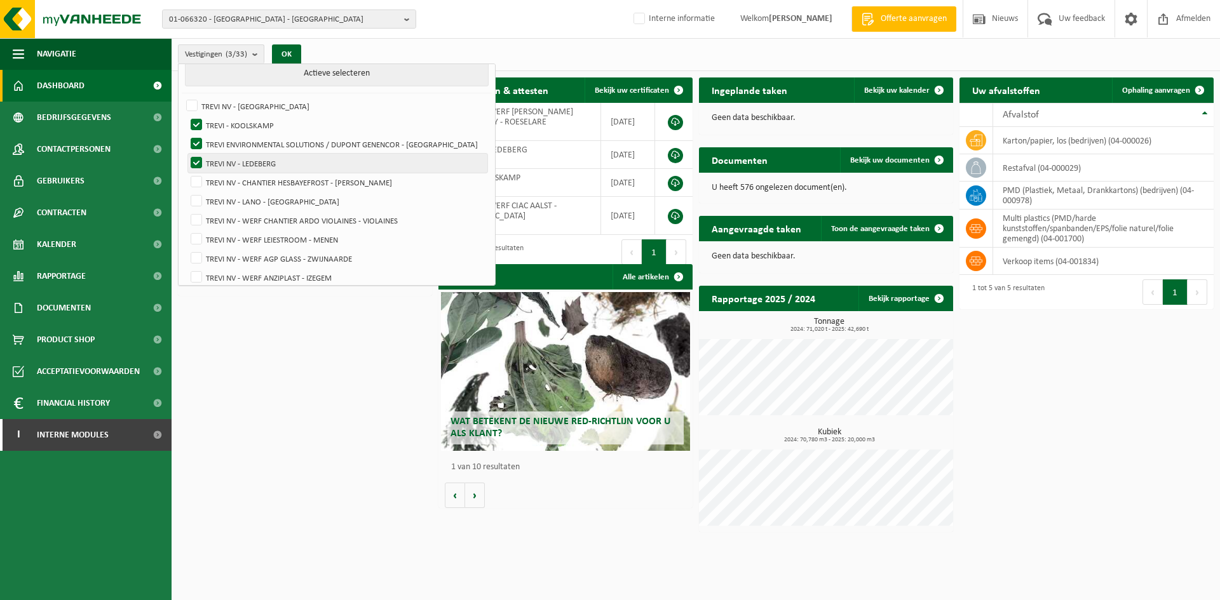
checkbox input "false"
click at [194, 142] on label "TREVI ENVIRONMENTAL SOLUTIONS / DUPONT GENENCOR - [GEOGRAPHIC_DATA]" at bounding box center [337, 144] width 299 height 19
click at [186, 135] on input "TREVI ENVIRONMENTAL SOLUTIONS / DUPONT GENENCOR - [GEOGRAPHIC_DATA]" at bounding box center [185, 134] width 1 height 1
checkbox input "false"
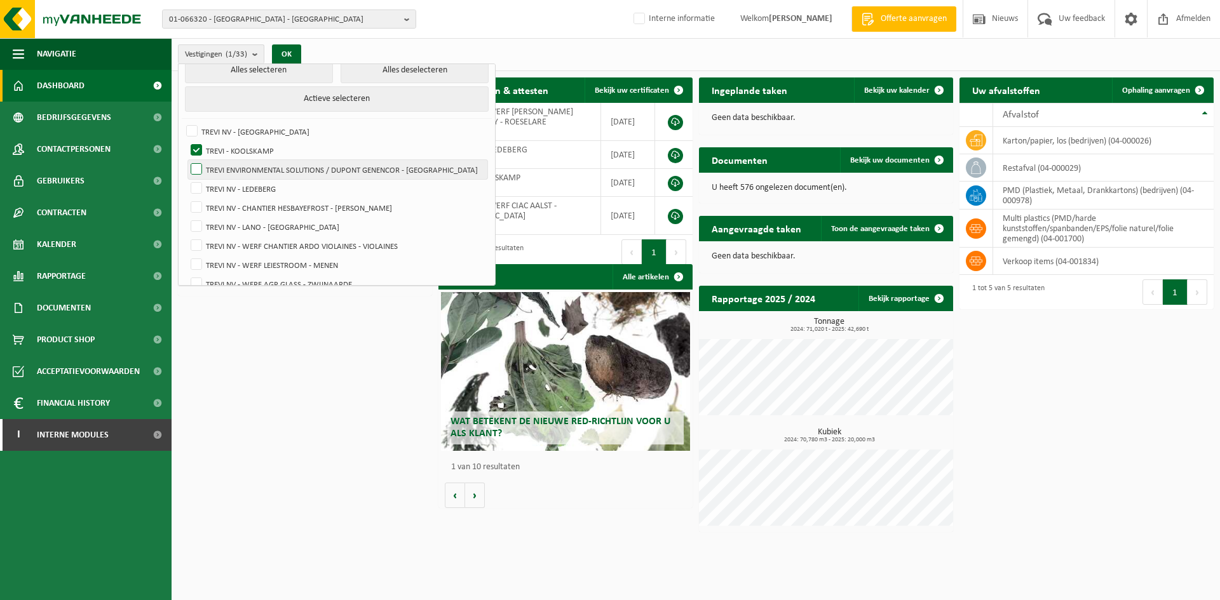
scroll to position [0, 0]
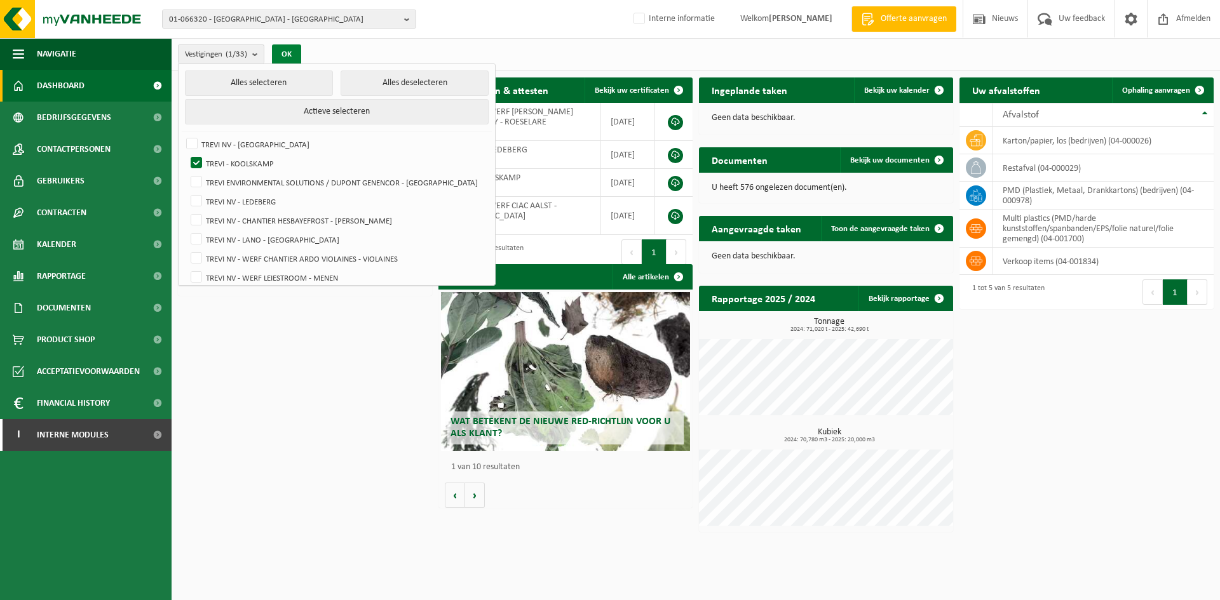
click at [293, 50] on button "OK" at bounding box center [286, 54] width 29 height 20
